Goal: Information Seeking & Learning: Check status

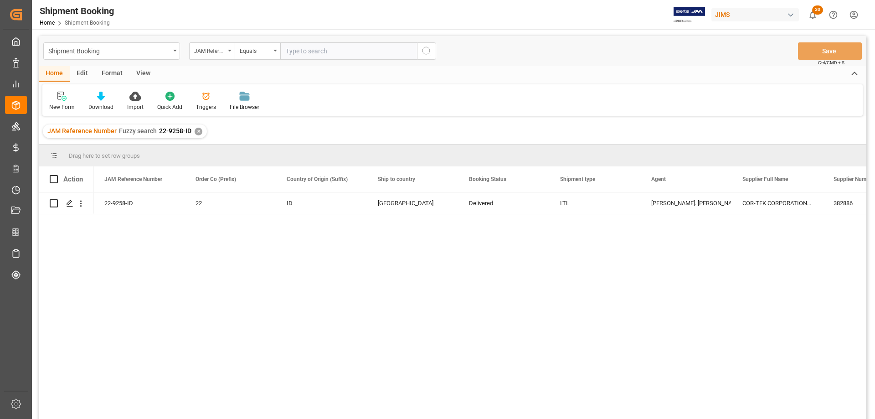
click at [273, 52] on div "Equals" at bounding box center [258, 50] width 46 height 17
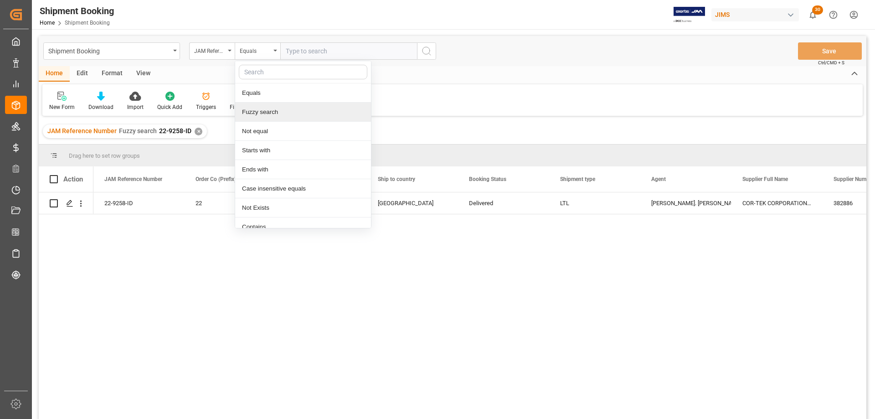
click at [268, 113] on div "Fuzzy search" at bounding box center [303, 112] width 136 height 19
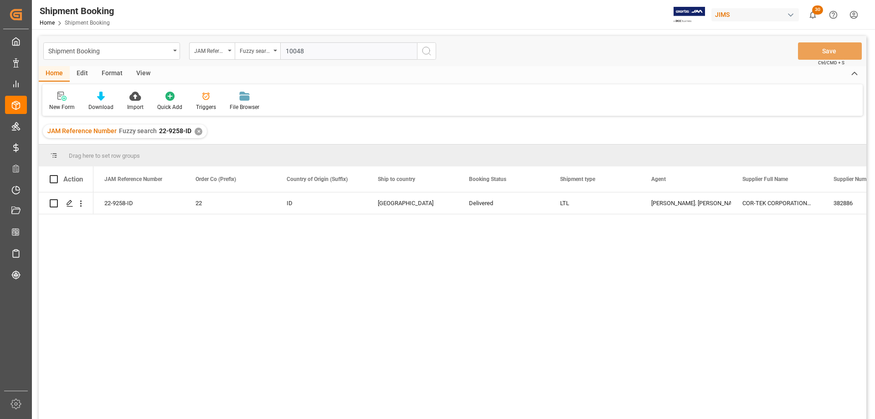
type input "10048"
click at [424, 53] on icon "search button" at bounding box center [426, 51] width 11 height 11
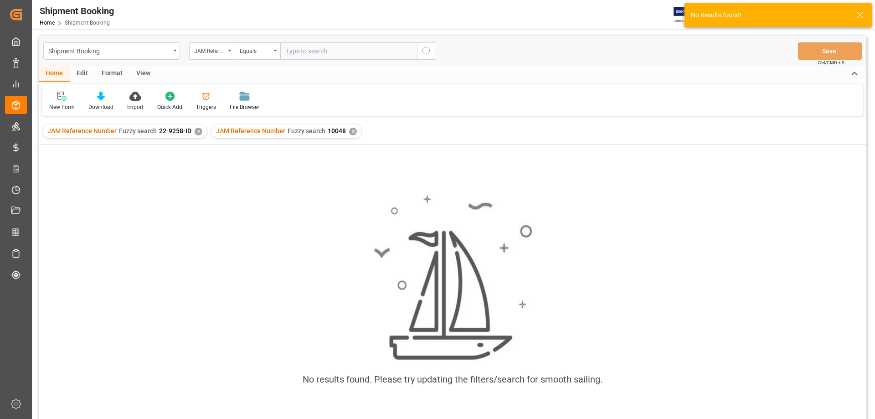
click at [199, 133] on div "✕" at bounding box center [199, 132] width 8 height 8
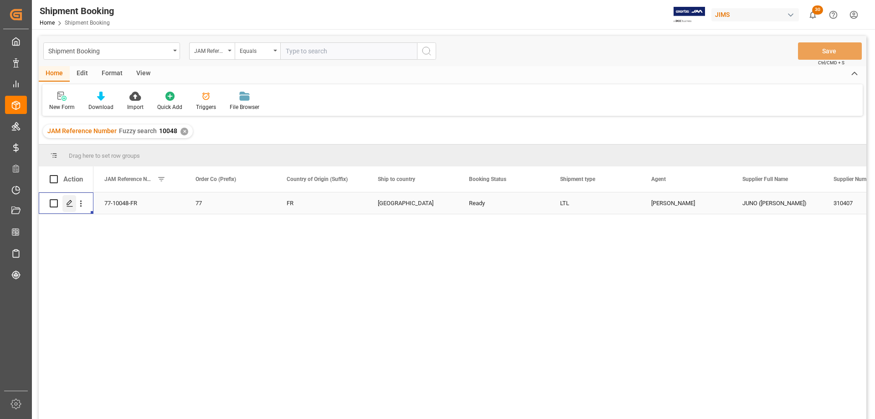
click at [69, 202] on polygon "Press SPACE to select this row." at bounding box center [69, 203] width 5 height 5
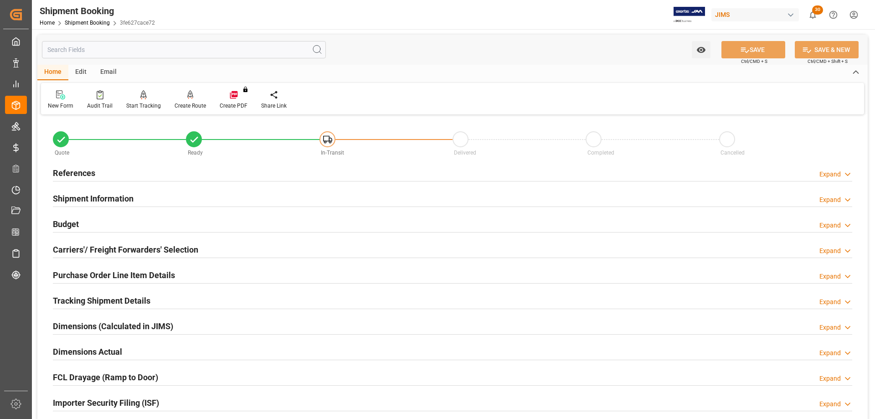
click at [74, 219] on h2 "Budget" at bounding box center [66, 224] width 26 height 12
